Goal: Book appointment/travel/reservation

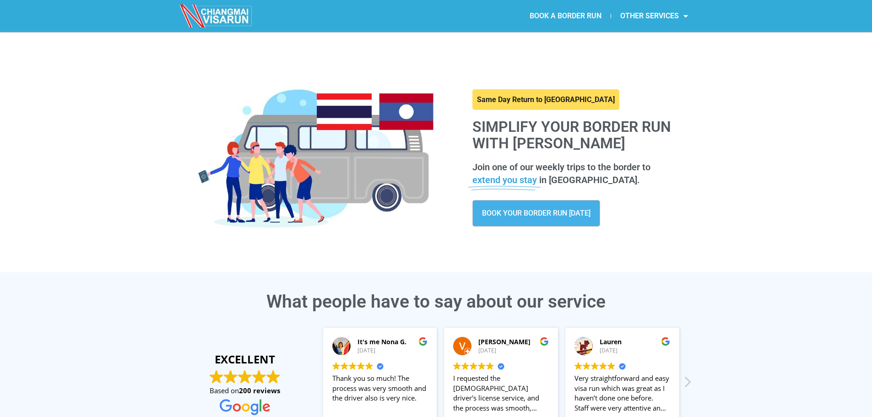
click at [545, 11] on link "BOOK A BORDER RUN" at bounding box center [566, 15] width 90 height 21
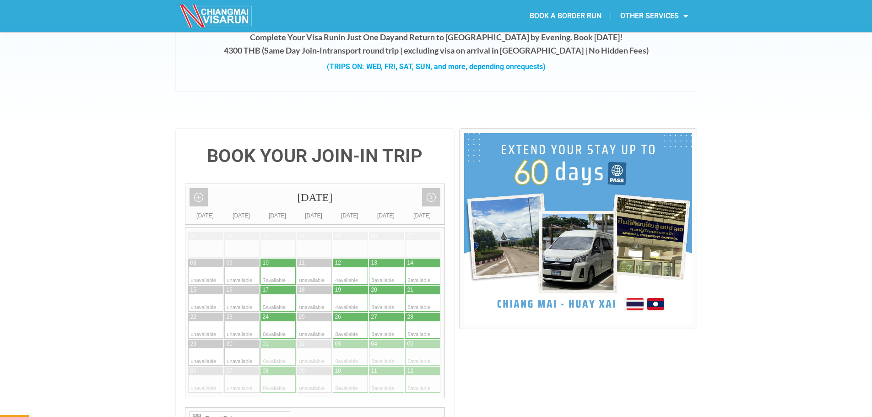
scroll to position [137, 0]
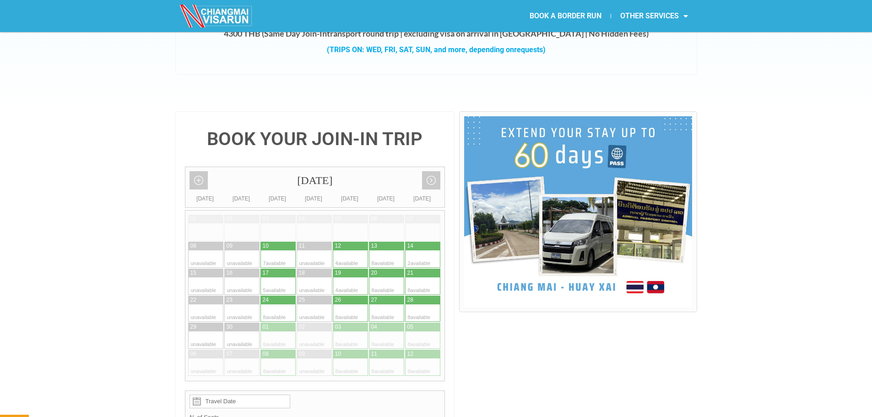
click at [353, 250] on div at bounding box center [359, 258] width 18 height 17
type input "[DATE]"
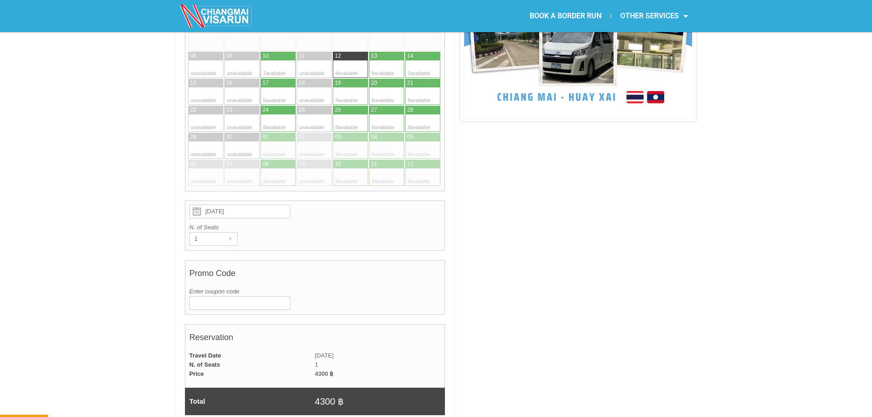
scroll to position [366, 0]
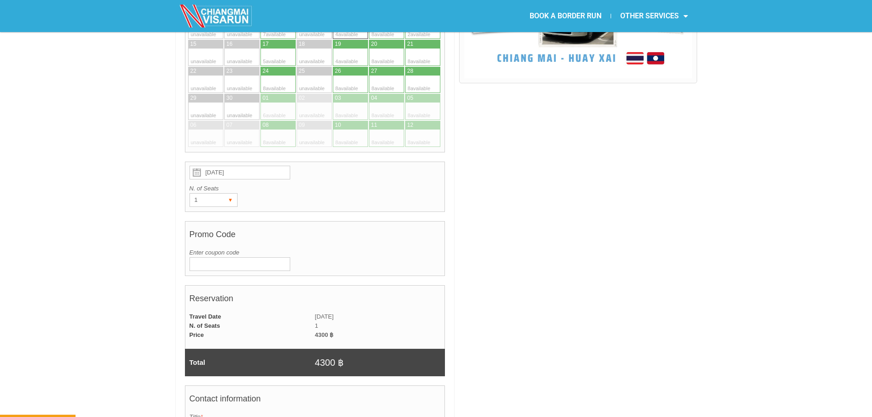
click at [220, 193] on div "1 ▾" at bounding box center [214, 200] width 48 height 14
click at [223, 226] on li "2" at bounding box center [211, 233] width 43 height 14
radio input "true"
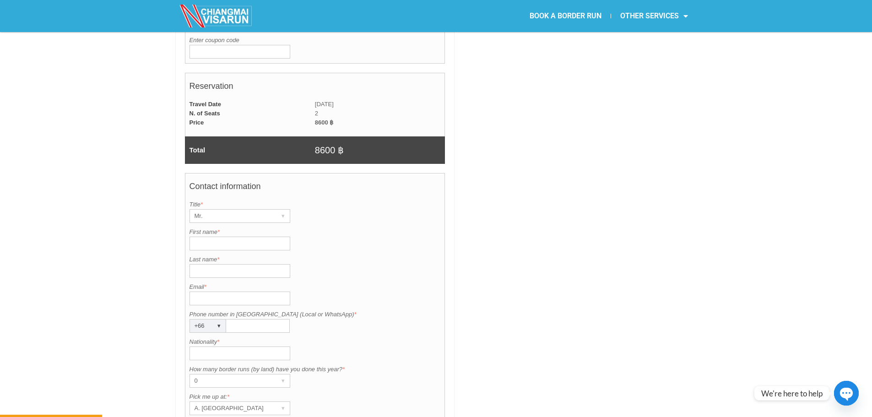
scroll to position [595, 0]
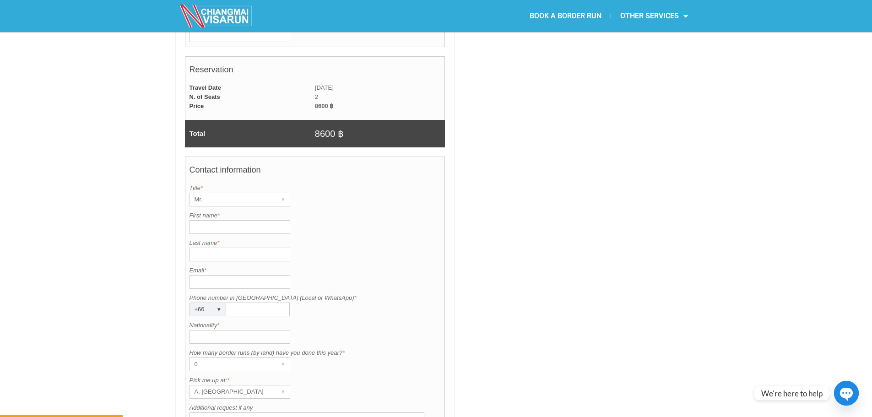
click at [224, 220] on input "First name *" at bounding box center [240, 227] width 101 height 14
click at [228, 275] on input "Email *" at bounding box center [240, 282] width 101 height 14
paste input "junpensmith@gmail.com"
type input "junpensmith@gmail.com"
click at [255, 293] on label "Phone number in Thailand (Local or WhatsApp) *" at bounding box center [315, 297] width 251 height 9
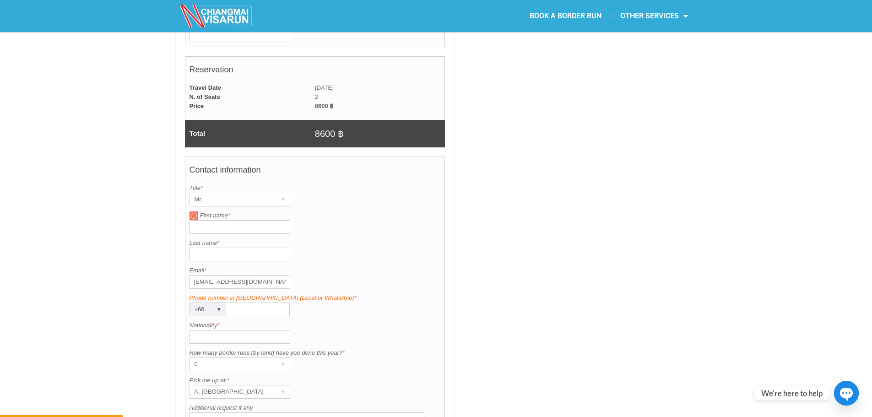
click at [255, 303] on input "Phone number in Thailand (Local or WhatsApp) *" at bounding box center [258, 310] width 64 height 14
paste input "946328445"
type input "946328445"
click at [246, 330] on input "Nationality *" at bounding box center [240, 337] width 101 height 14
type input "USA"
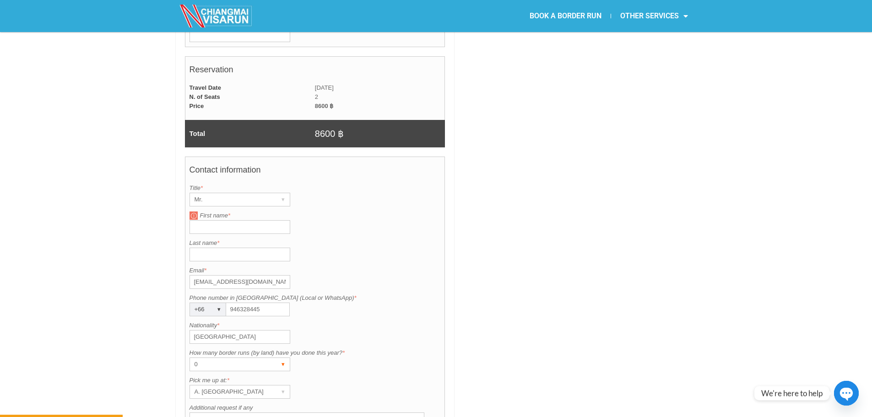
click at [253, 358] on div "0" at bounding box center [231, 364] width 82 height 13
drag, startPoint x: 218, startPoint y: 370, endPoint x: 279, endPoint y: 328, distance: 73.7
click at [220, 390] on li "1" at bounding box center [236, 397] width 92 height 14
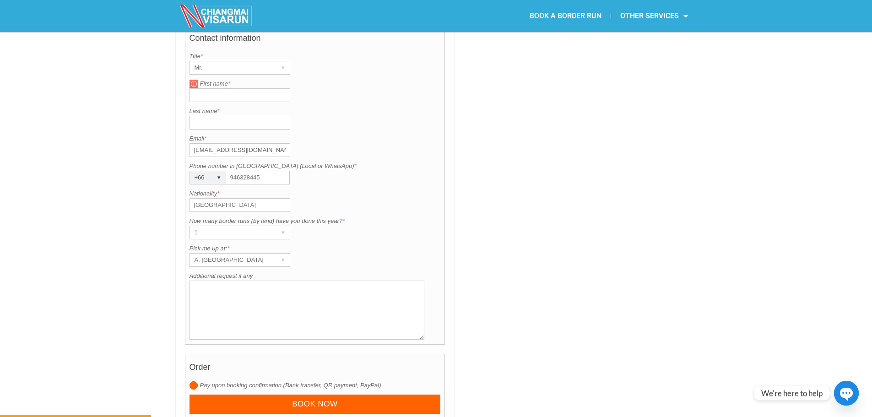
scroll to position [732, 0]
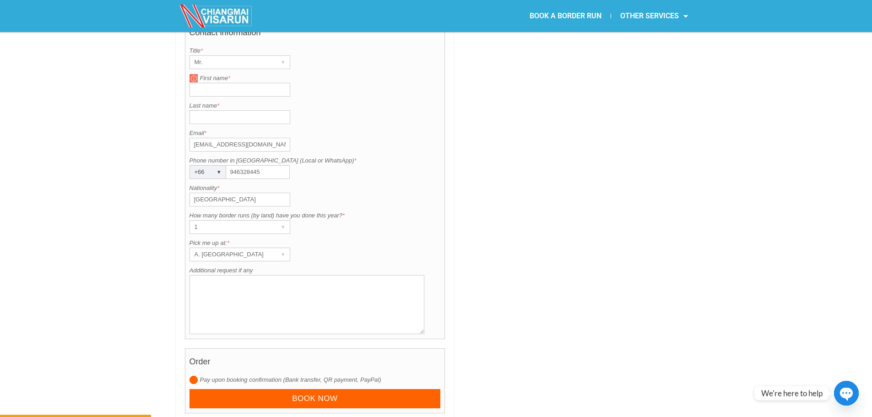
click at [224, 279] on textarea "Additional request if any" at bounding box center [307, 304] width 235 height 59
click at [277, 275] on textarea "Additional request if any" at bounding box center [307, 304] width 235 height 59
paste textarea "Two Americans (one baby) with non o trying to reenter on a tourist visa"
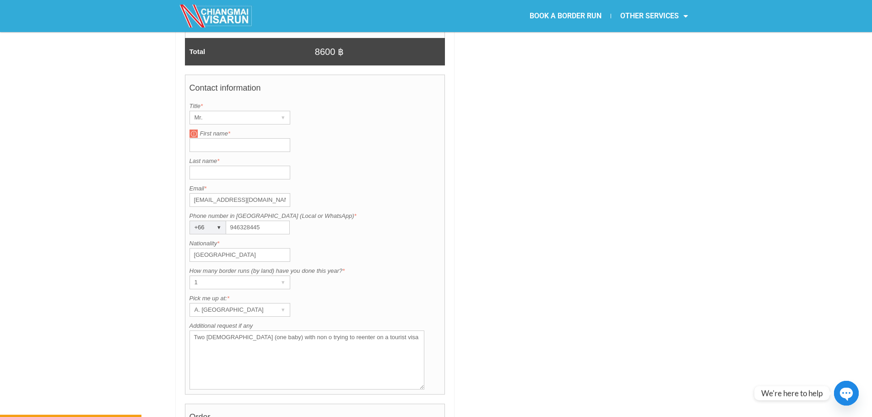
scroll to position [687, 0]
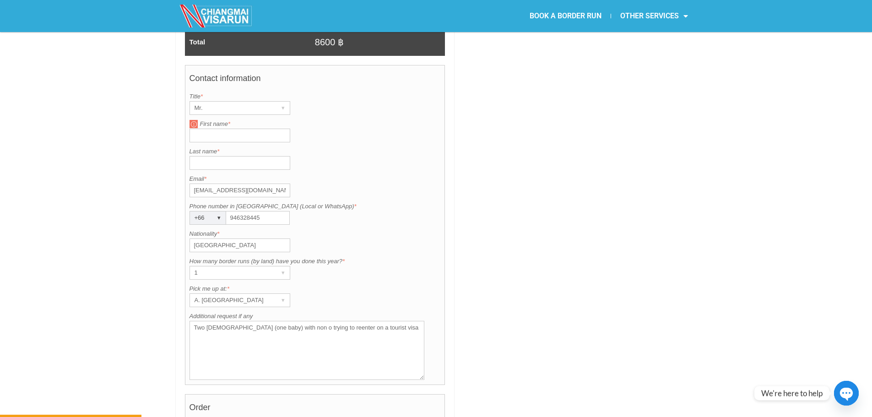
click at [393, 321] on textarea "Two Americans (one baby) with non o trying to reenter on a tourist visa" at bounding box center [307, 350] width 235 height 59
click at [242, 321] on textarea "Two Americans (one baby) with non o trying to reenter on a tourist visa." at bounding box center [307, 350] width 235 height 59
click at [254, 321] on textarea "Two Americans (one baby) with non o trying to reenter on a tourist visa." at bounding box center [307, 350] width 235 height 59
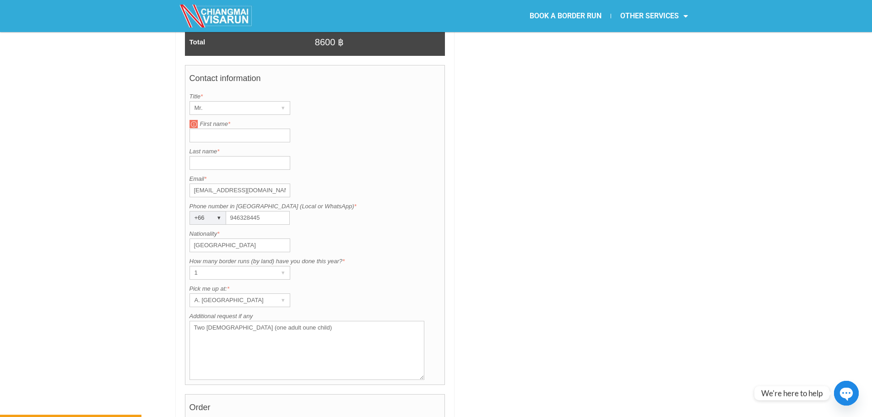
click at [264, 321] on textarea "Two Americans (one adult oune child)" at bounding box center [307, 350] width 235 height 59
click at [312, 321] on textarea "Two Americans (one adult one child)" at bounding box center [307, 350] width 235 height 59
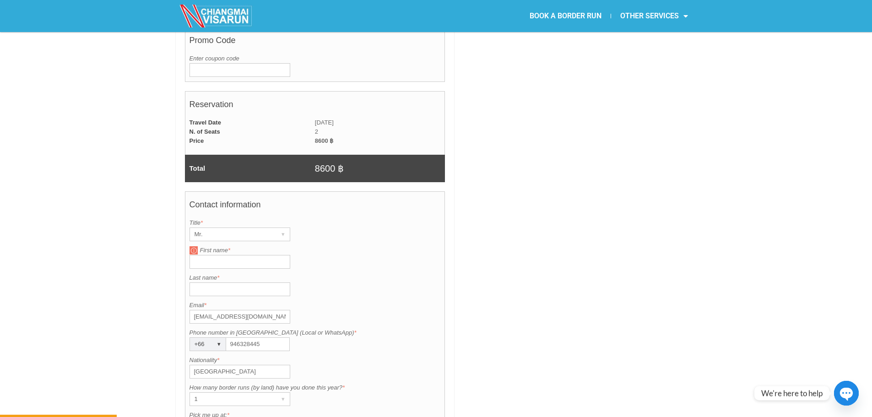
scroll to position [549, 0]
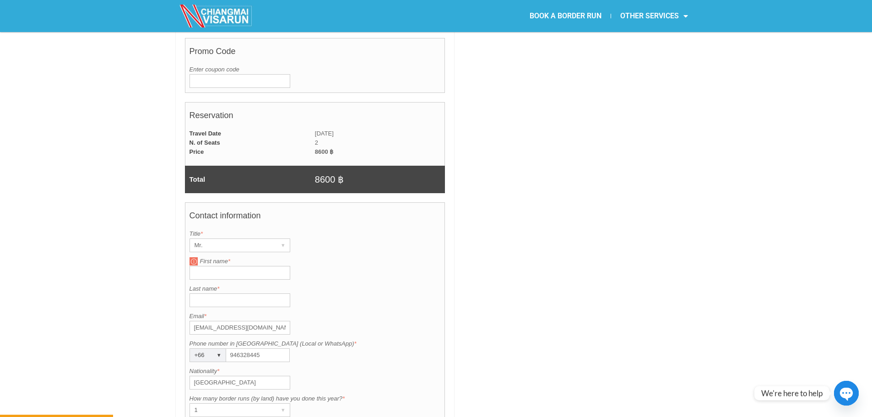
type textarea "Two Americans (one adult one child). Pick-up from PTT Chiang Rai"
click at [238, 266] on input "First name *" at bounding box center [240, 273] width 101 height 14
type input "Johnathan"
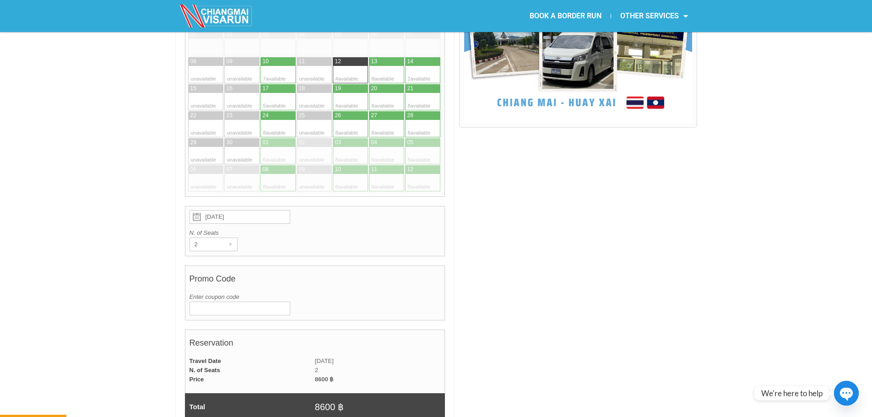
scroll to position [320, 0]
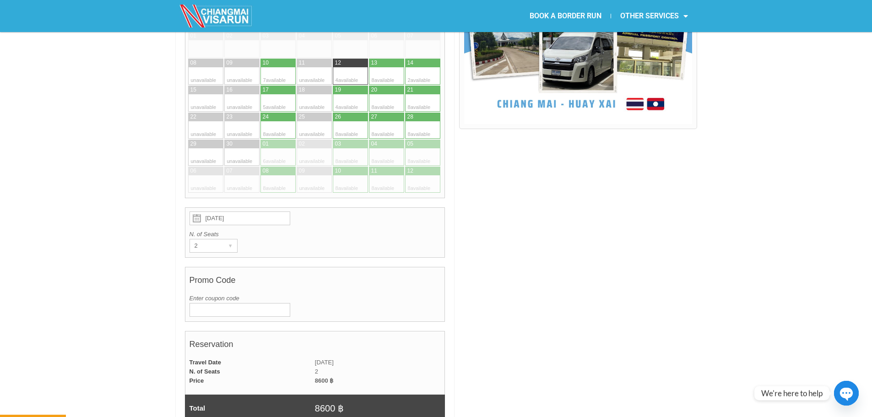
type input "Smith"
click at [252, 303] on input "Enter coupon code" at bounding box center [240, 310] width 101 height 14
click at [152, 293] on div "BOOK YOUR JOIN-IN TRIP September 2025 Add month view Remove month view Next mon…" at bounding box center [436, 404] width 872 height 953
click at [218, 303] on input "Enter coupon code" at bounding box center [240, 310] width 101 height 14
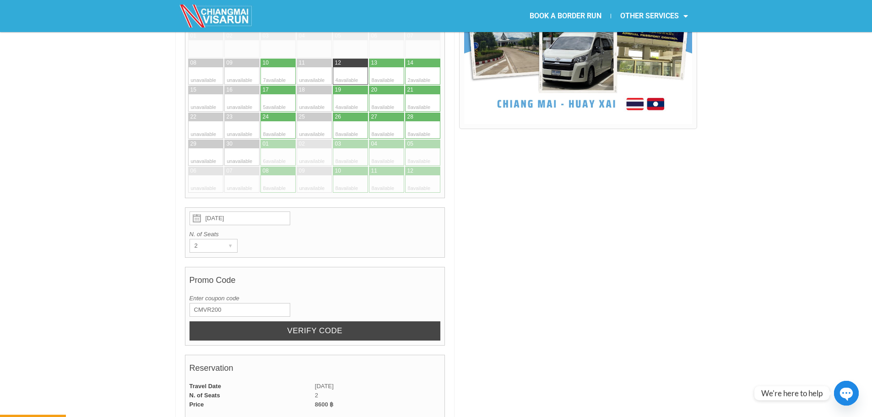
type input "CMVR200"
click at [216, 321] on input "Verify code" at bounding box center [315, 331] width 251 height 20
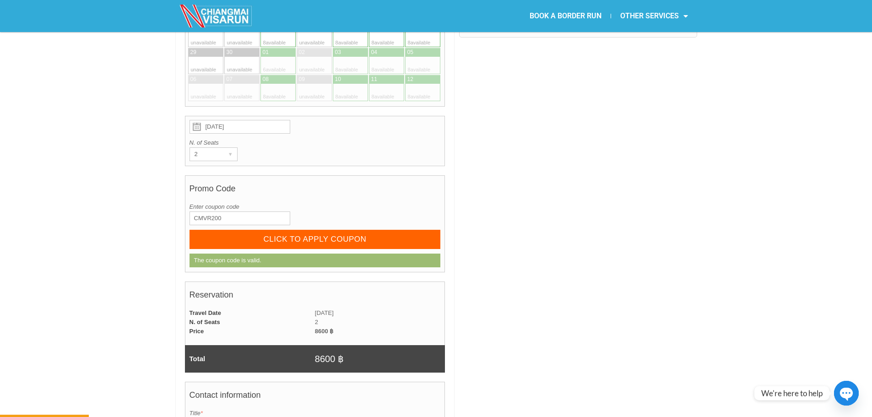
scroll to position [458, 0]
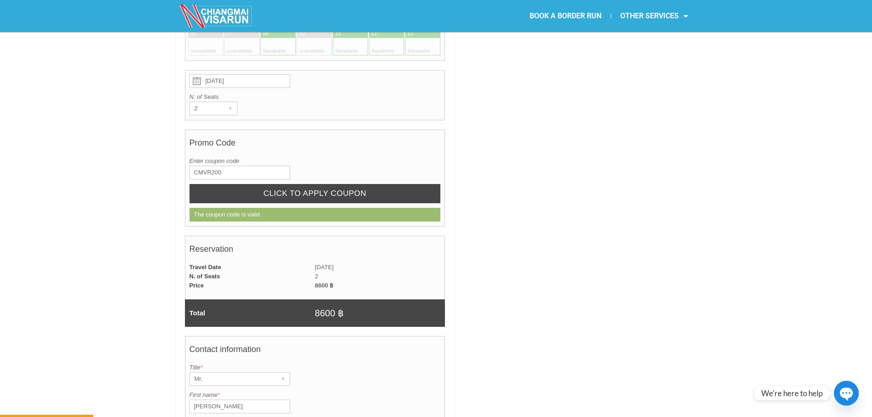
click at [305, 184] on input "CLICK TO APPLY COUPON" at bounding box center [315, 194] width 251 height 20
radio input "true"
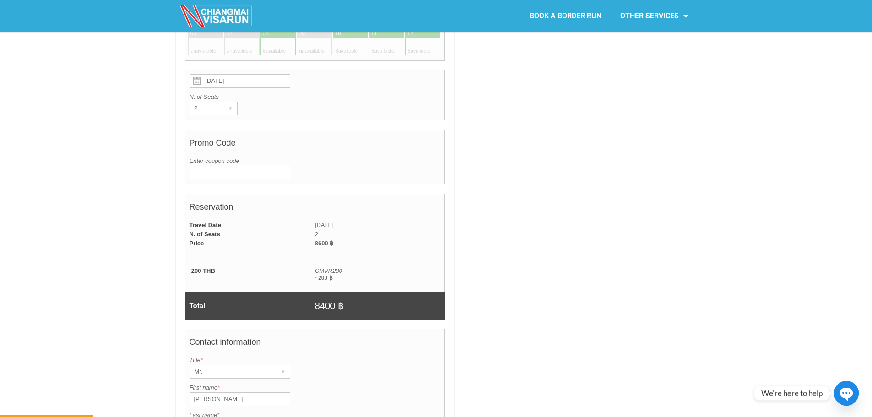
click at [202, 166] on input "Enter coupon code" at bounding box center [240, 173] width 101 height 14
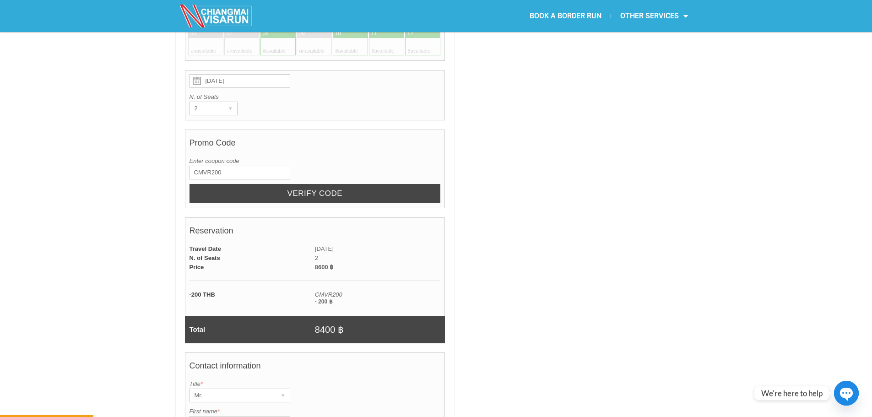
type input "CMVR200"
click at [219, 184] on input "Verify code" at bounding box center [315, 194] width 251 height 20
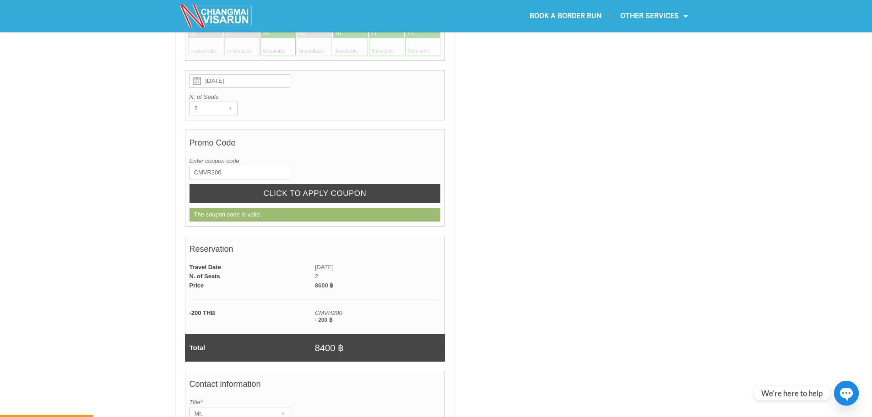
click at [232, 184] on input "CLICK TO APPLY COUPON" at bounding box center [315, 194] width 251 height 20
radio input "true"
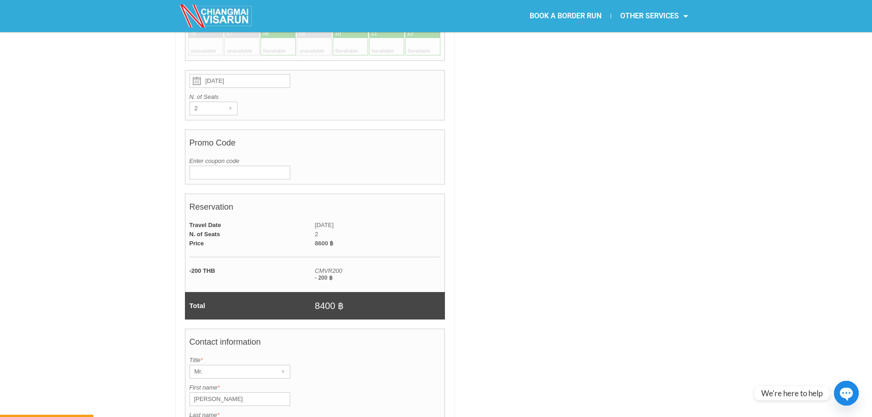
click at [215, 166] on input "Enter coupon code" at bounding box center [240, 173] width 101 height 14
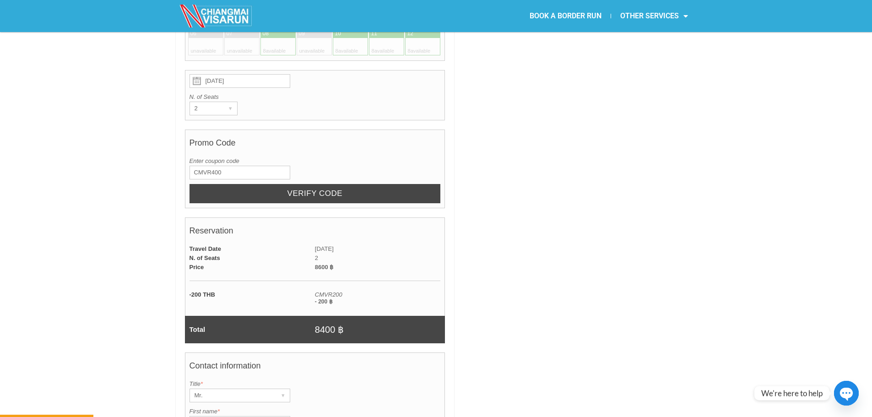
type input "CMVR400"
click at [267, 184] on input "Verify code" at bounding box center [315, 194] width 251 height 20
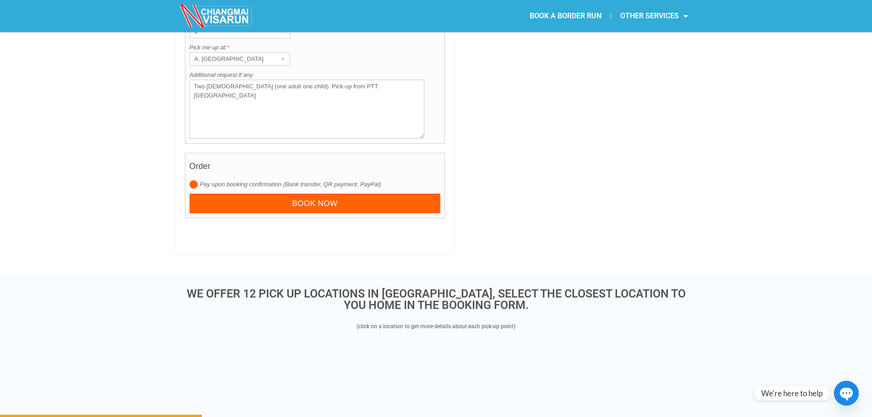
scroll to position [1007, 0]
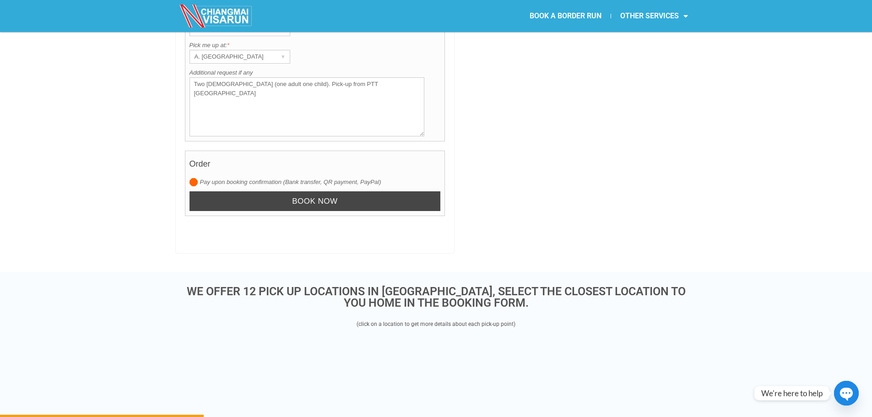
click at [288, 191] on input "Book now" at bounding box center [315, 201] width 251 height 20
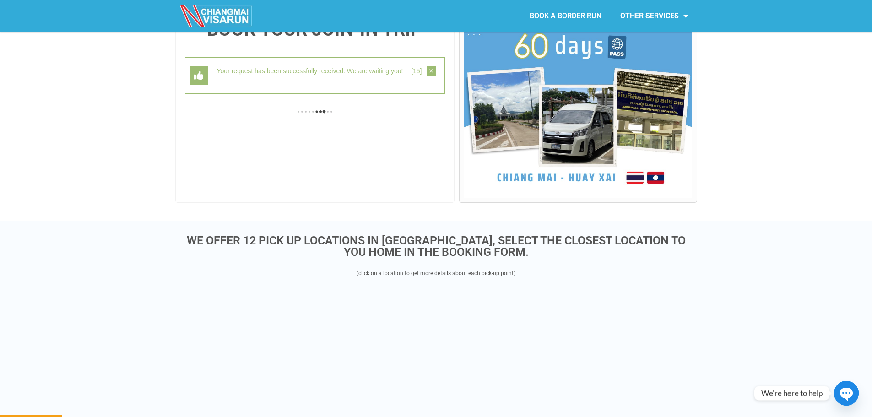
scroll to position [237, 0]
